Goal: Information Seeking & Learning: Learn about a topic

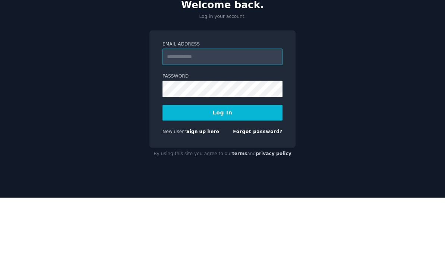
type input "**********"
click at [222, 178] on button "Log In" at bounding box center [222, 186] width 120 height 16
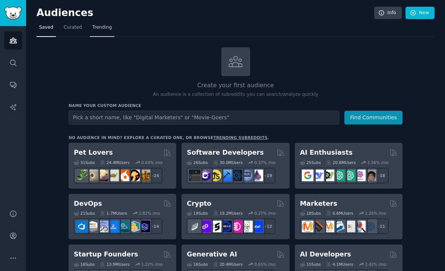
click at [102, 29] on span "Trending" at bounding box center [101, 27] width 19 height 7
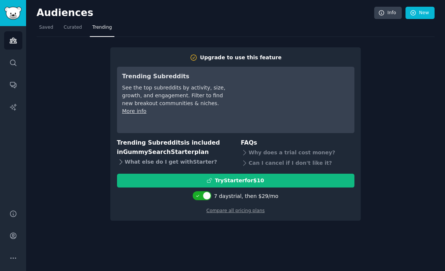
click at [190, 162] on div "What else do I get with Starter ?" at bounding box center [174, 162] width 114 height 10
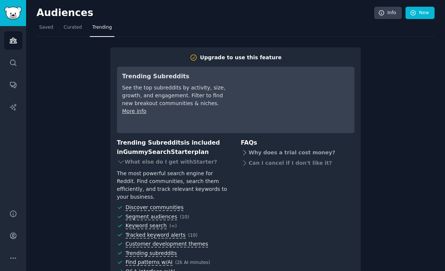
click at [279, 152] on div "Why does a trial cost money?" at bounding box center [298, 153] width 114 height 10
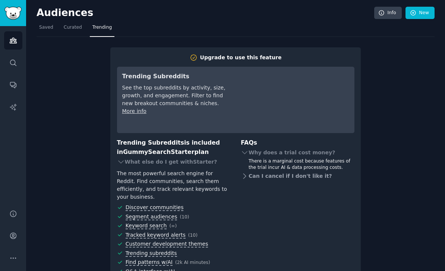
click at [271, 173] on div "Can I cancel if I don't like it?" at bounding box center [298, 176] width 114 height 10
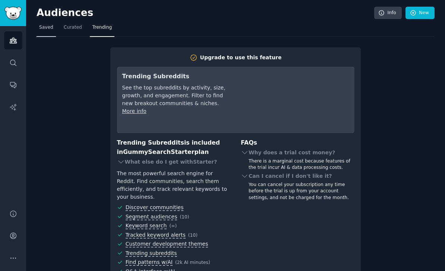
click at [45, 27] on span "Saved" at bounding box center [46, 27] width 14 height 7
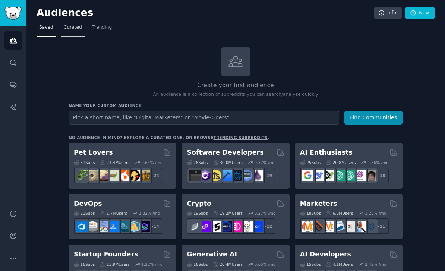
click at [75, 30] on span "Curated" at bounding box center [73, 27] width 18 height 7
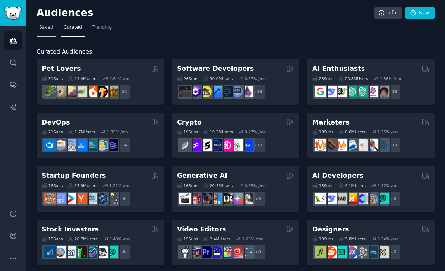
click at [51, 28] on span "Saved" at bounding box center [46, 27] width 14 height 7
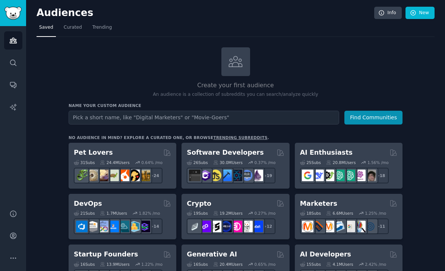
type input "H"
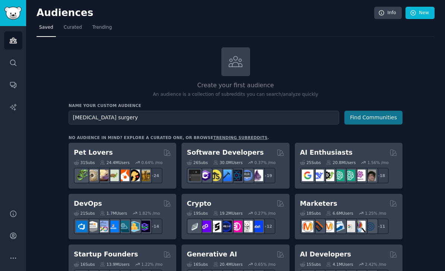
type input "[MEDICAL_DATA] surgery"
click at [376, 117] on button "Find Communities" at bounding box center [373, 118] width 58 height 14
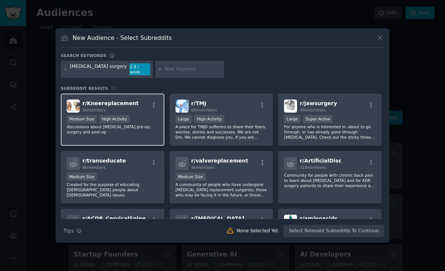
click at [123, 106] on span "r/ Kneereplacement" at bounding box center [110, 103] width 56 height 6
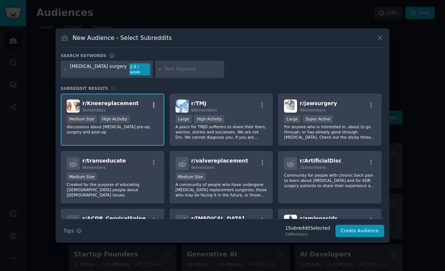
click at [153, 108] on icon "button" at bounding box center [154, 105] width 7 height 7
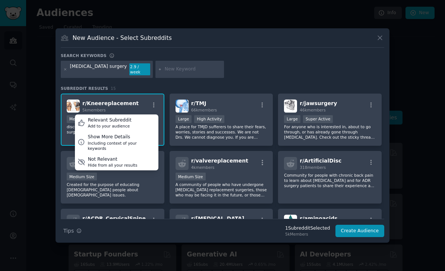
click at [124, 106] on span "r/ Kneereplacement" at bounding box center [110, 103] width 56 height 6
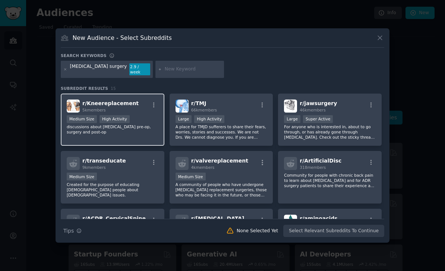
click at [104, 106] on span "r/ Kneereplacement" at bounding box center [110, 103] width 56 height 6
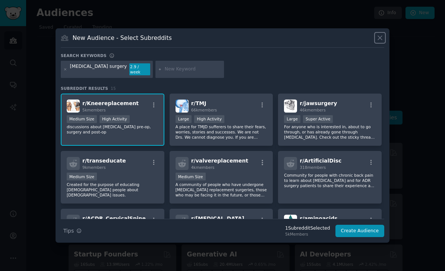
click at [379, 40] on icon at bounding box center [380, 38] width 4 height 4
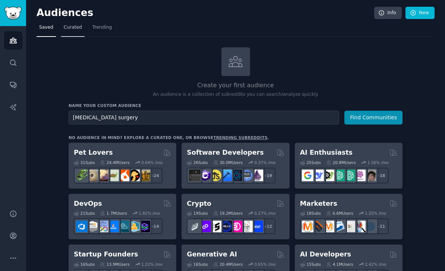
click at [75, 31] on link "Curated" at bounding box center [72, 29] width 23 height 15
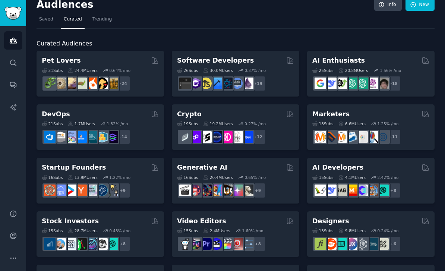
scroll to position [4, 0]
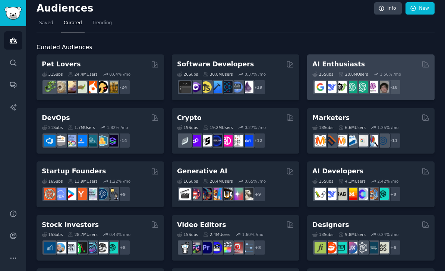
click at [351, 67] on h2 "AI Enthusiasts" at bounding box center [338, 64] width 53 height 9
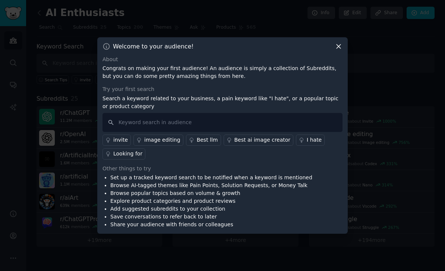
scroll to position [12, 0]
click at [339, 50] on icon at bounding box center [339, 46] width 8 height 8
